Goal: Find contact information: Find contact information

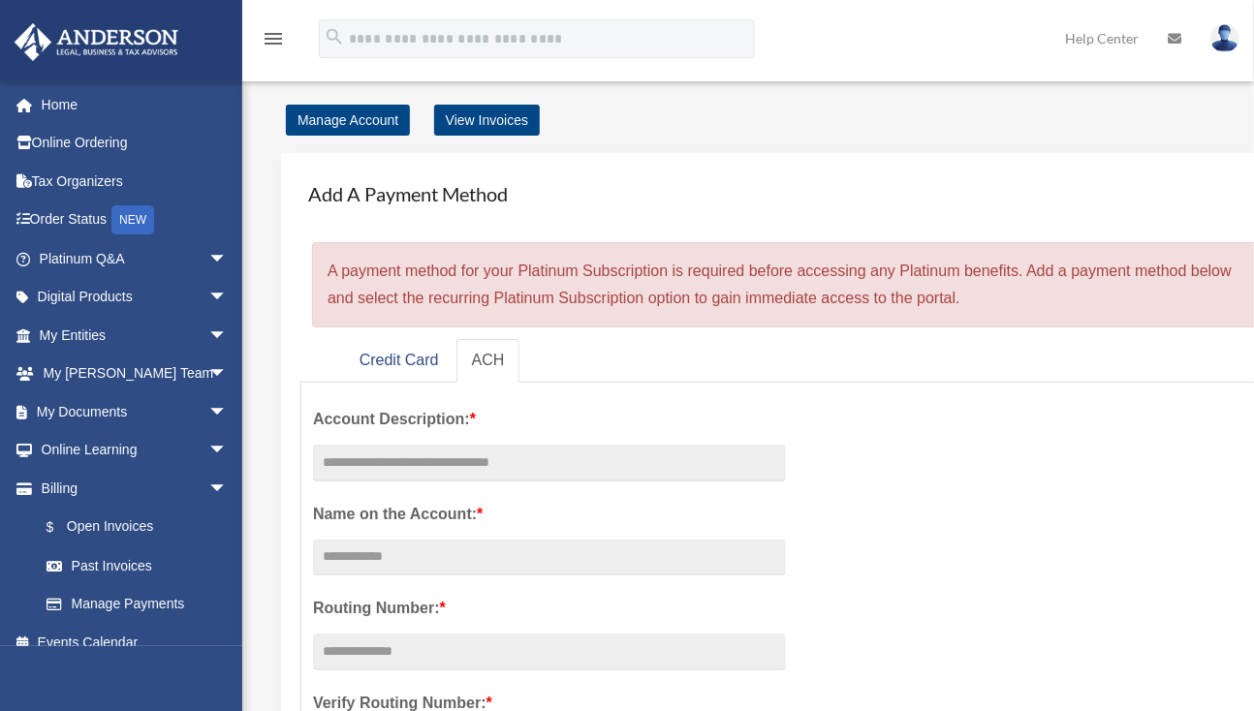
click at [208, 372] on span "arrow_drop_down" at bounding box center [227, 375] width 39 height 40
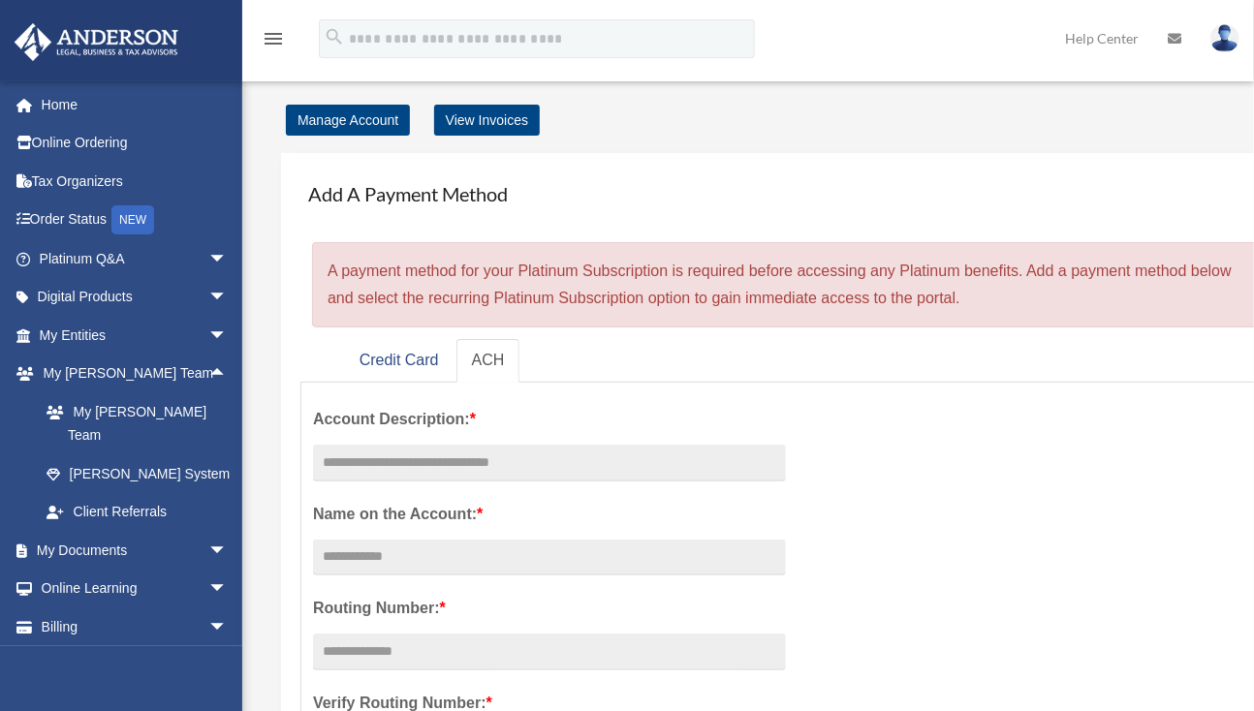
click at [160, 410] on link "My [PERSON_NAME] Team" at bounding box center [142, 423] width 230 height 62
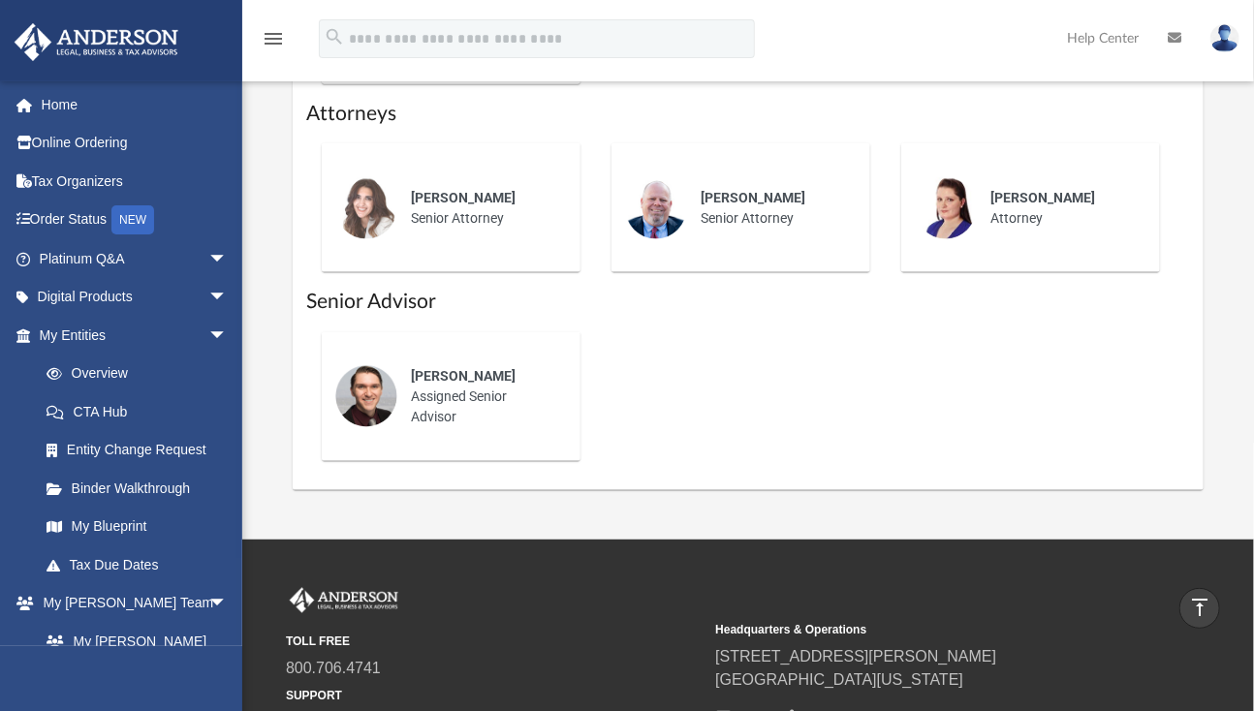
scroll to position [872, 0]
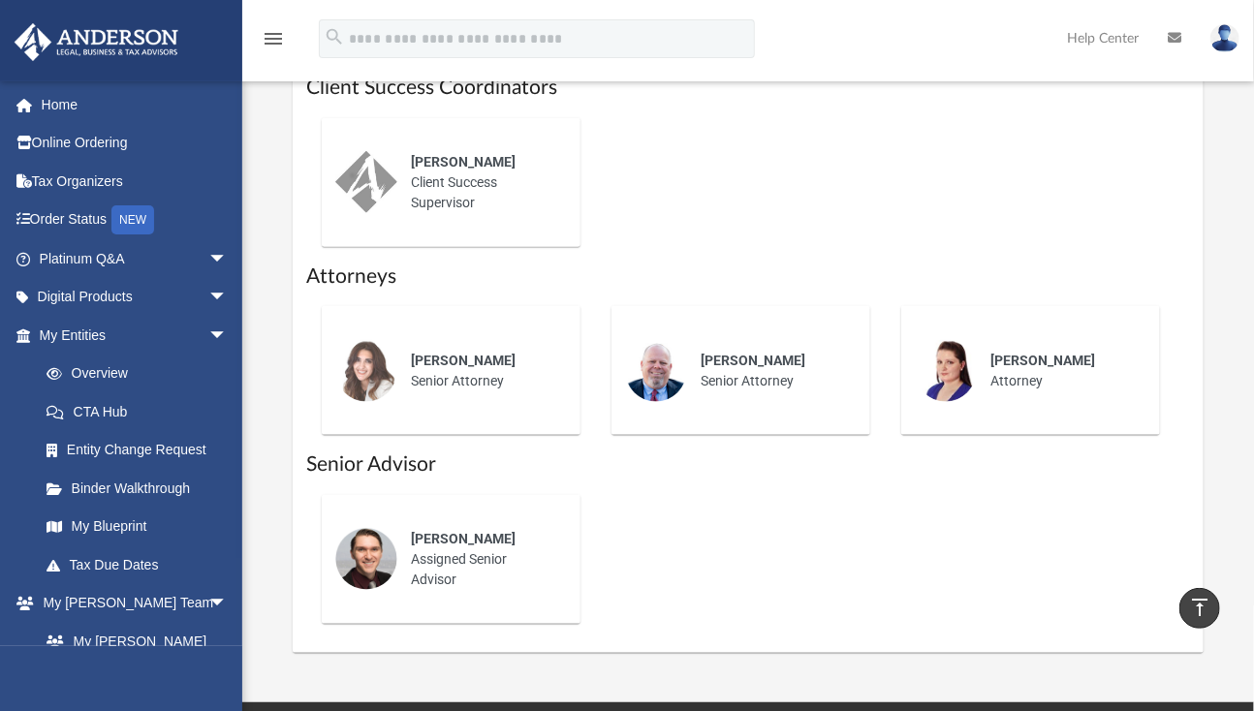
click at [1227, 41] on img at bounding box center [1224, 38] width 29 height 28
click at [984, 571] on div "[PERSON_NAME] Assigned Senior Advisor" at bounding box center [747, 560] width 883 height 160
click at [1169, 41] on icon at bounding box center [1174, 38] width 14 height 14
click at [846, 492] on div "Josh Terry Assigned Senior Advisor" at bounding box center [747, 560] width 883 height 160
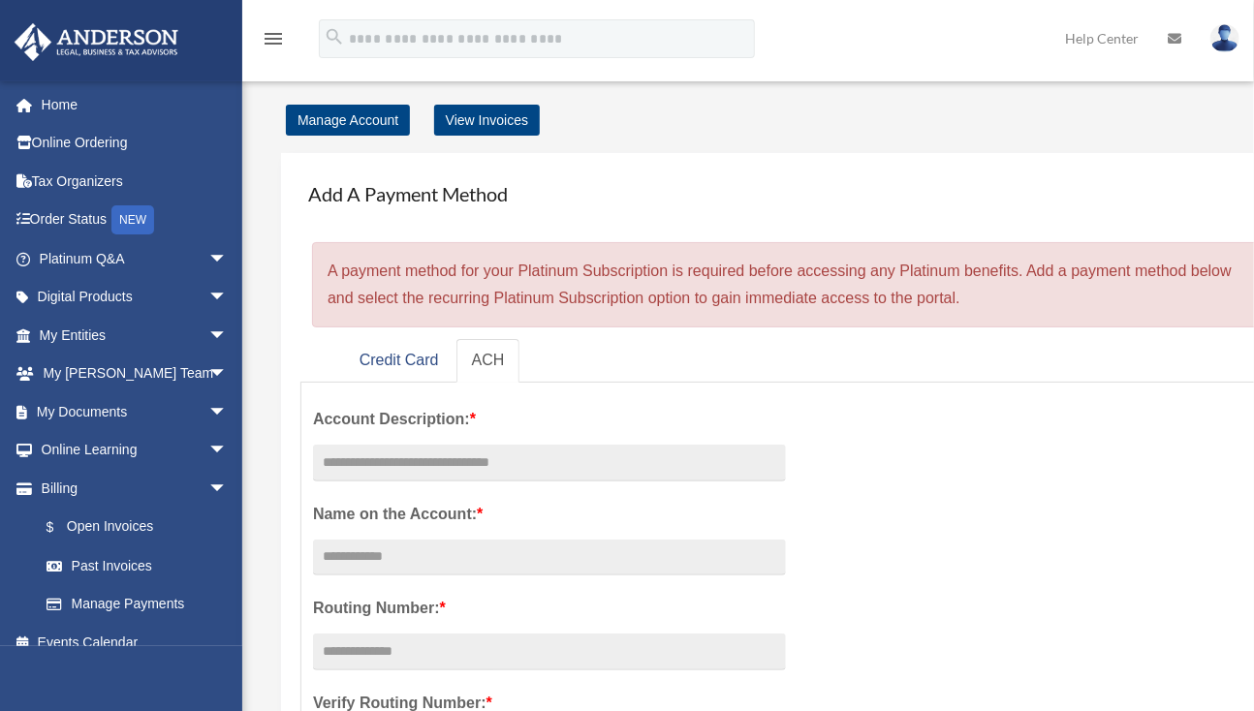
click at [1176, 38] on icon at bounding box center [1174, 39] width 14 height 14
click at [1221, 39] on img at bounding box center [1224, 38] width 29 height 28
click at [1179, 164] on div "Add A Payment Method × A payment method for your Platinum Subscription is requi…" at bounding box center [800, 645] width 1039 height 984
click at [1174, 40] on icon at bounding box center [1174, 39] width 14 height 14
click at [1097, 45] on link "Help Center" at bounding box center [1101, 38] width 103 height 77
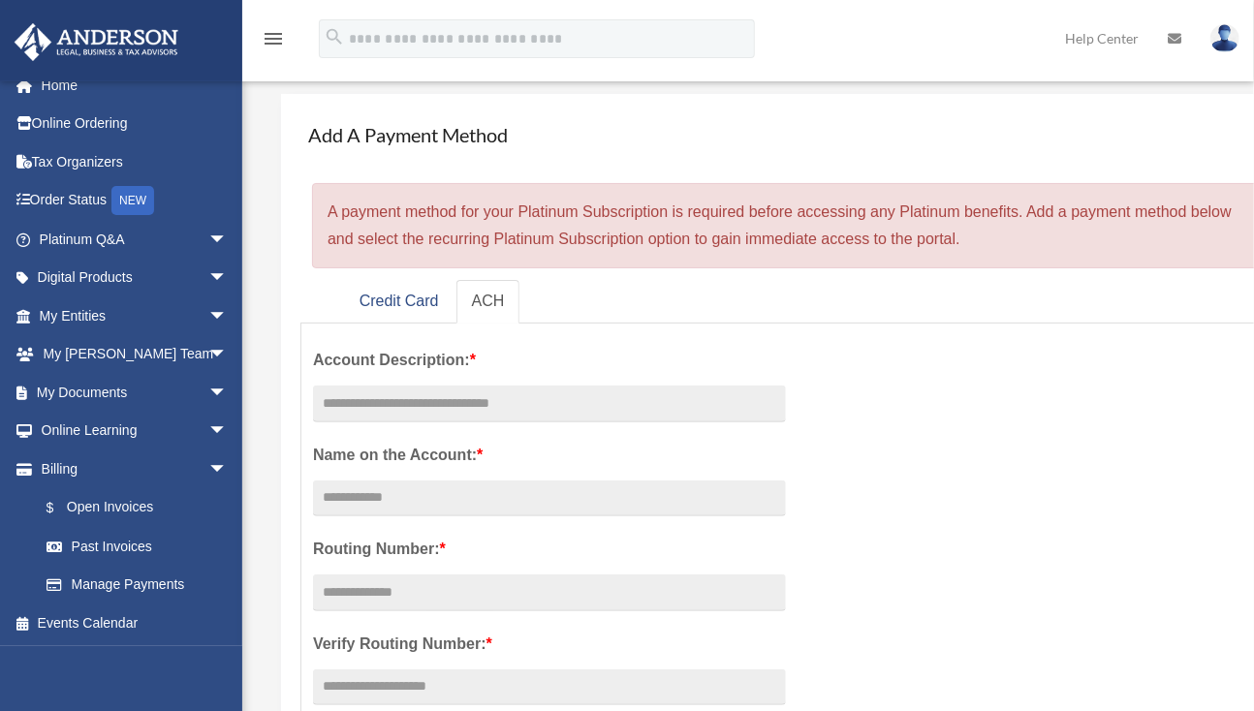
scroll to position [97, 0]
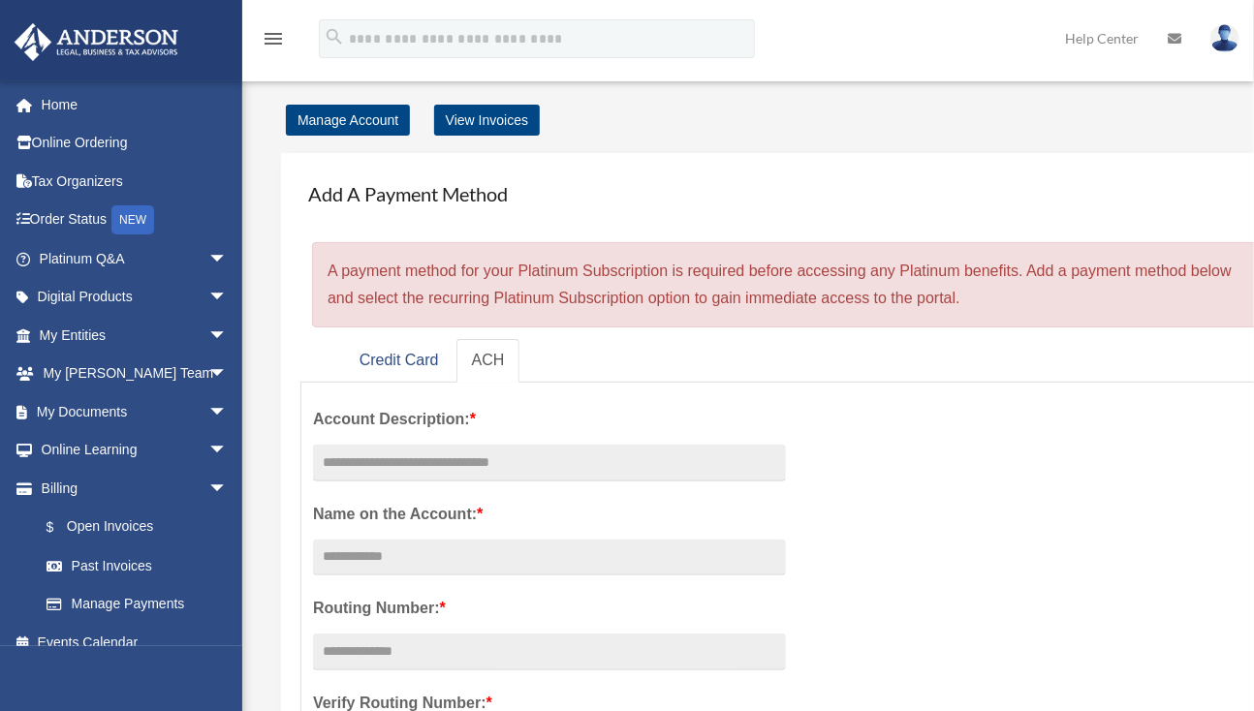
click at [208, 376] on span "arrow_drop_down" at bounding box center [227, 375] width 39 height 40
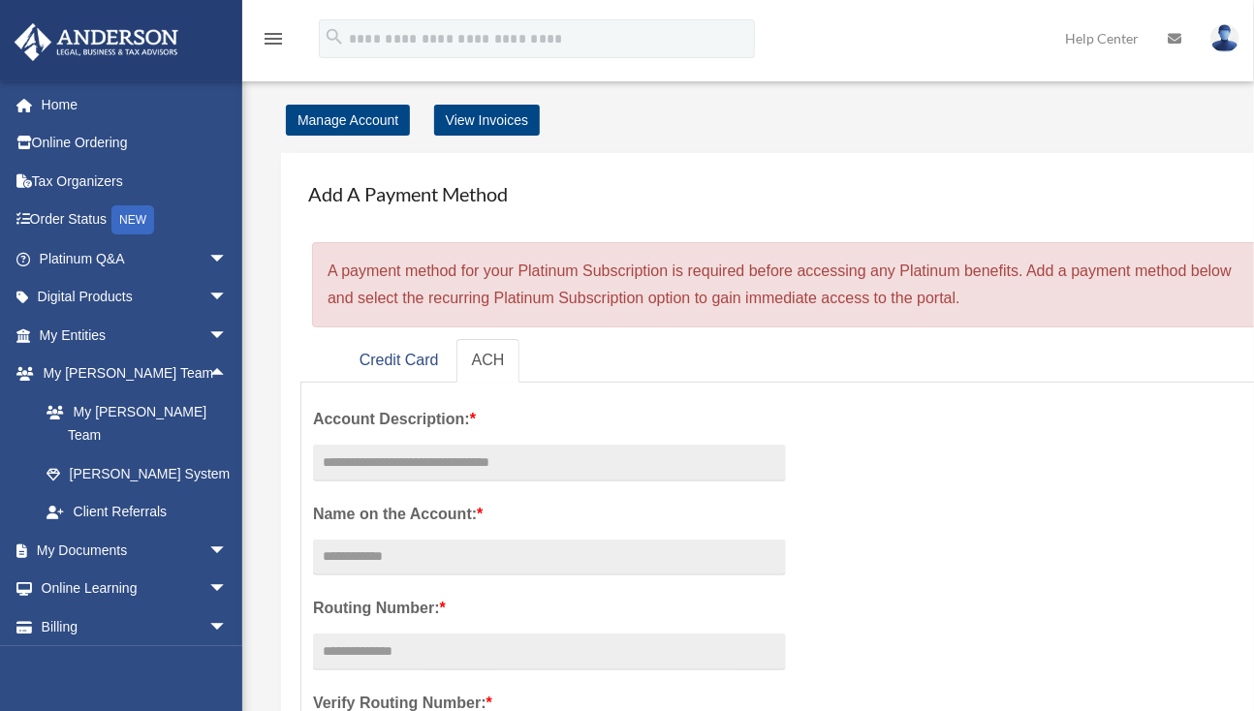
click at [152, 414] on link "My [PERSON_NAME] Team" at bounding box center [142, 423] width 230 height 62
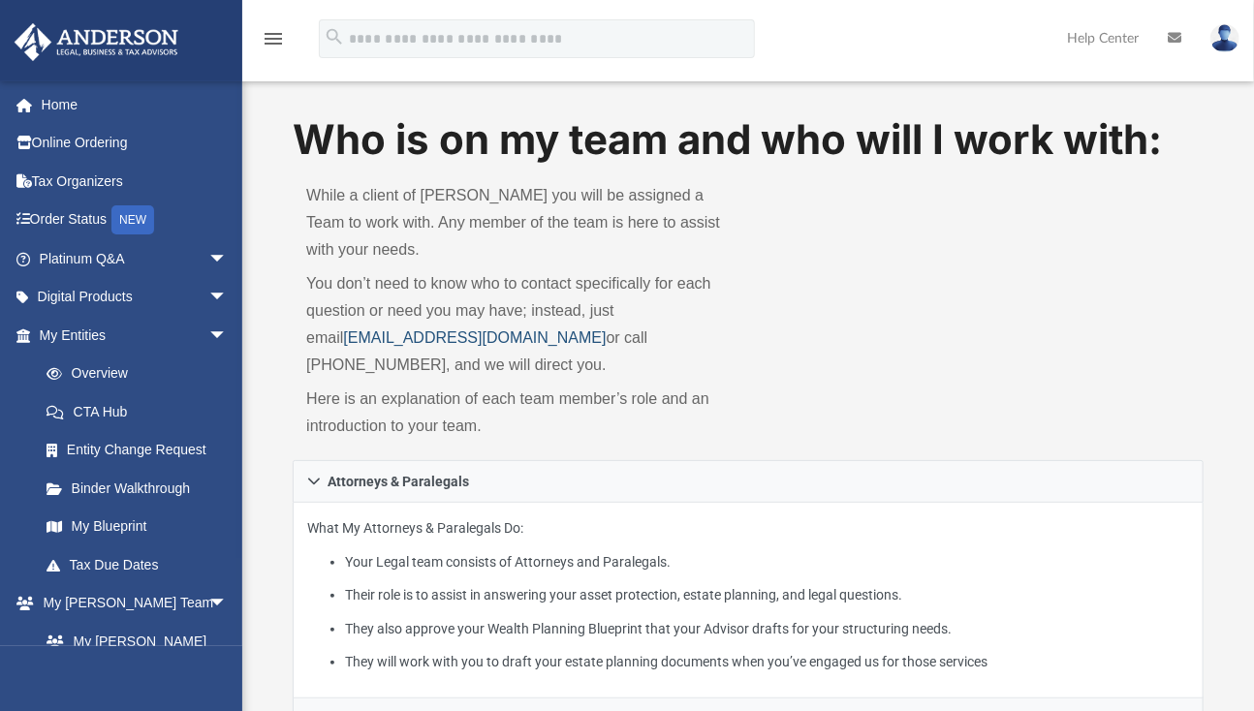
click at [403, 337] on link "[EMAIL_ADDRESS][DOMAIN_NAME]" at bounding box center [474, 337] width 263 height 16
